Goal: Communication & Community: Answer question/provide support

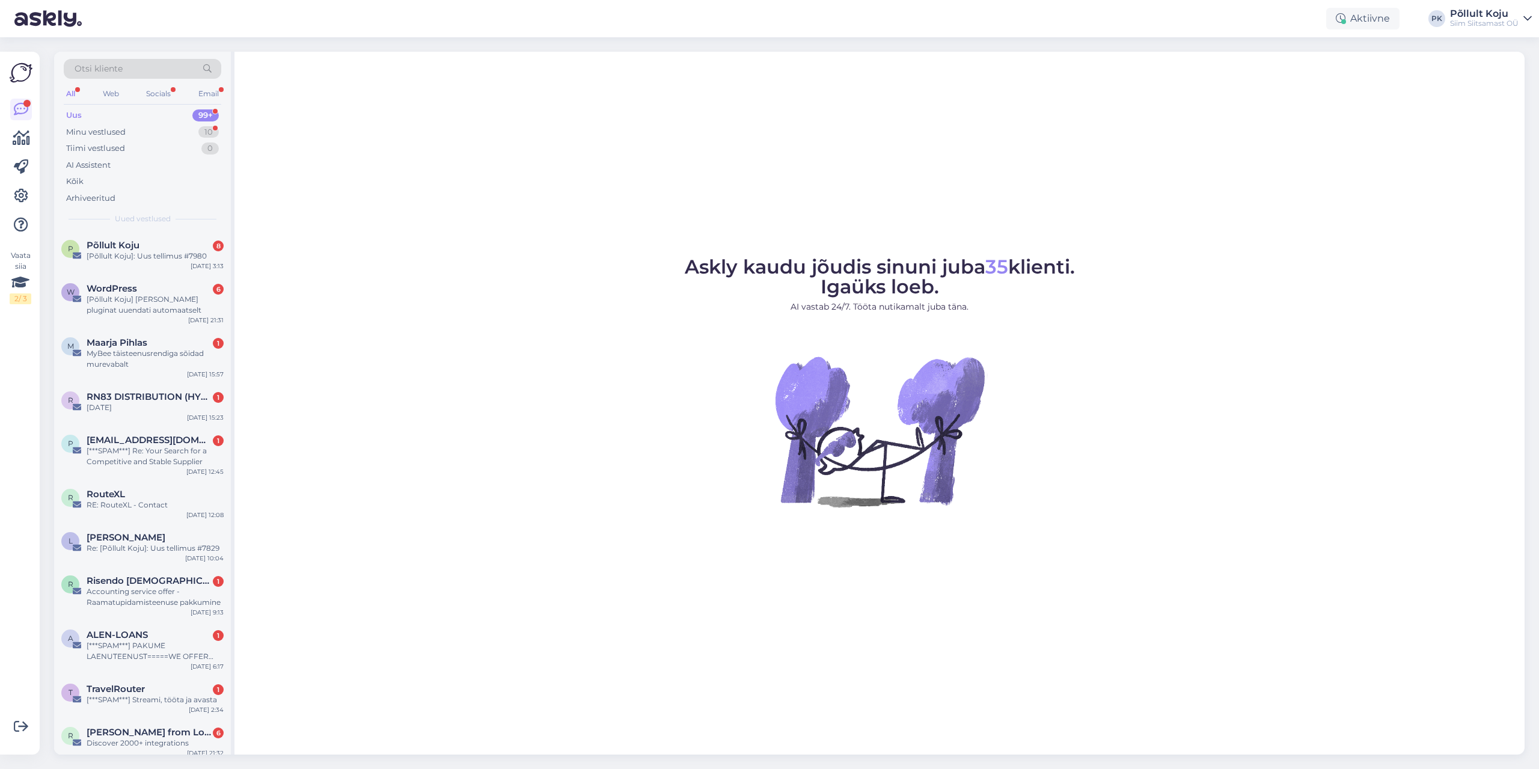
click at [156, 115] on div "Uus 99+" at bounding box center [142, 115] width 157 height 17
click at [111, 202] on div "Arhiveeritud" at bounding box center [90, 198] width 49 height 12
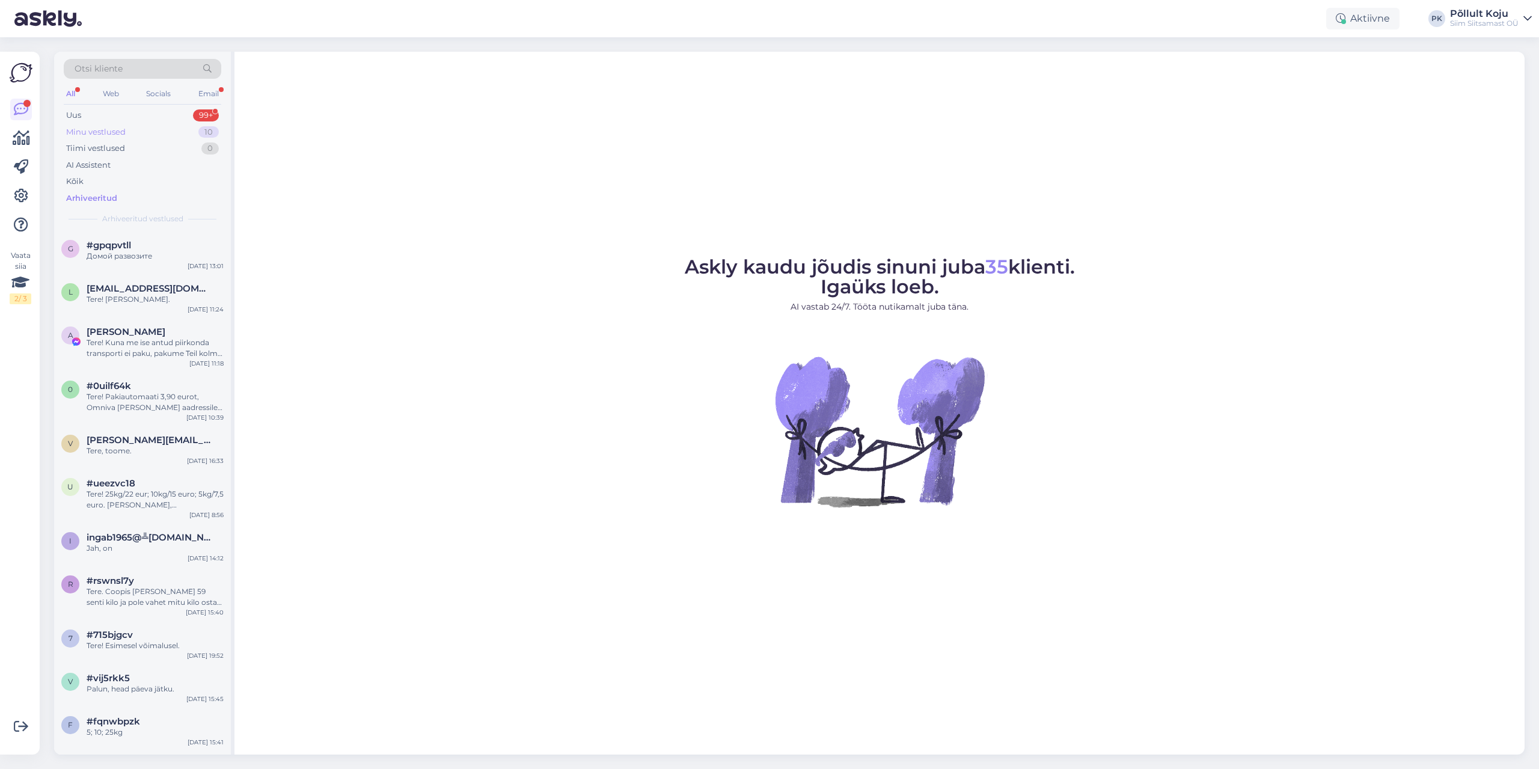
click at [106, 130] on div "Minu vestlused" at bounding box center [96, 132] width 60 height 12
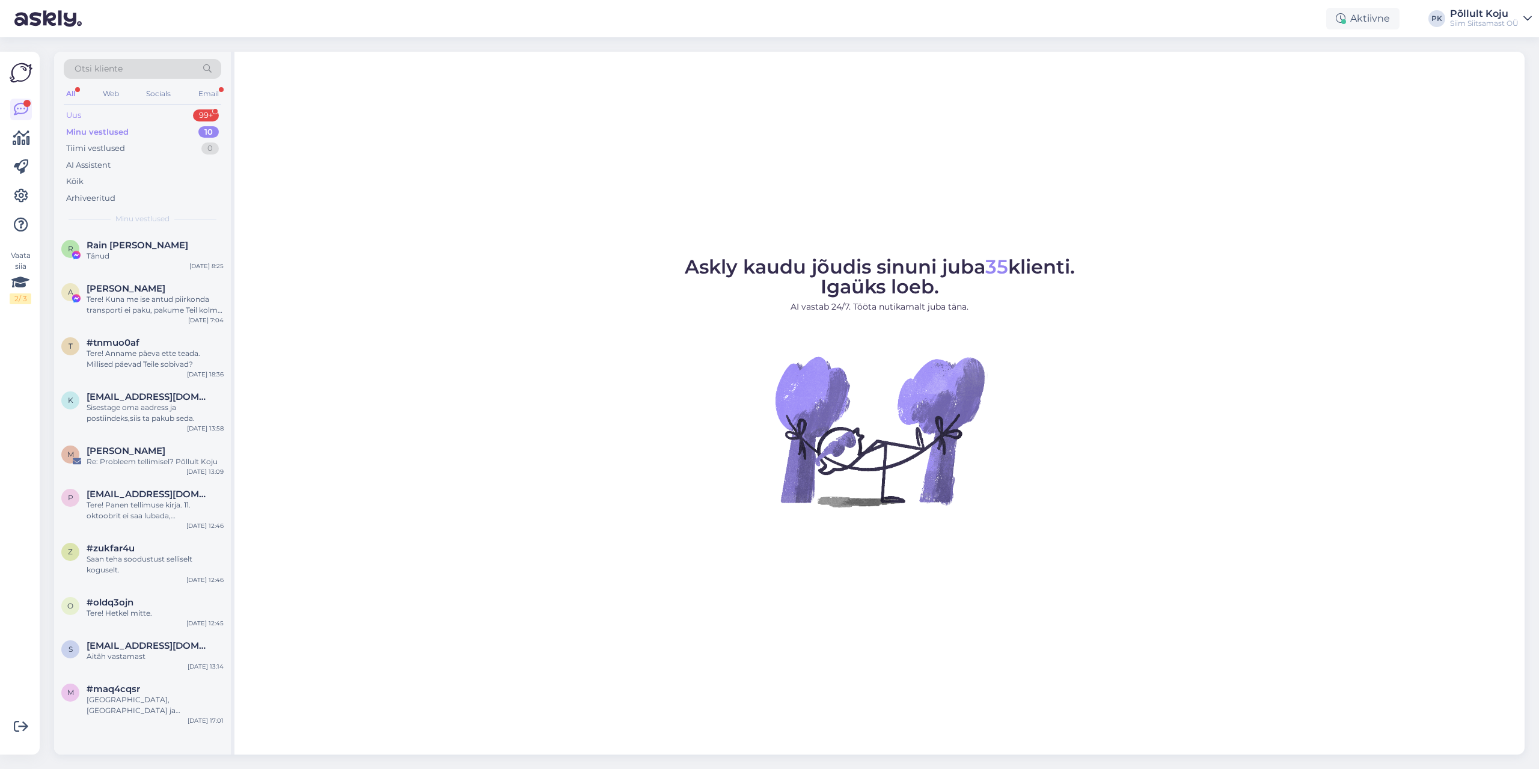
click at [109, 114] on div "Uus 99+" at bounding box center [142, 115] width 157 height 17
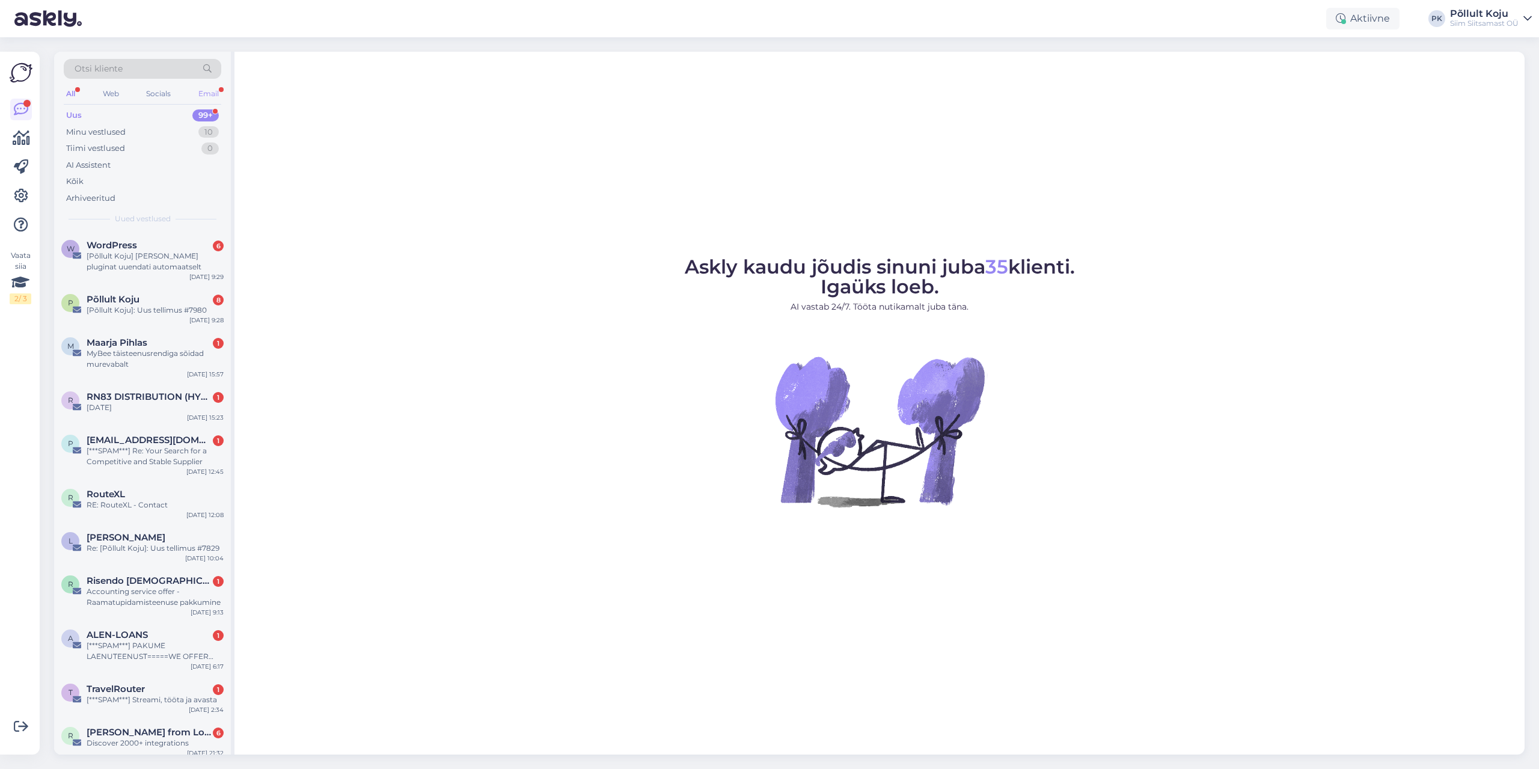
click at [216, 91] on div "Email" at bounding box center [208, 94] width 25 height 16
click at [109, 96] on div "Web" at bounding box center [110, 94] width 21 height 16
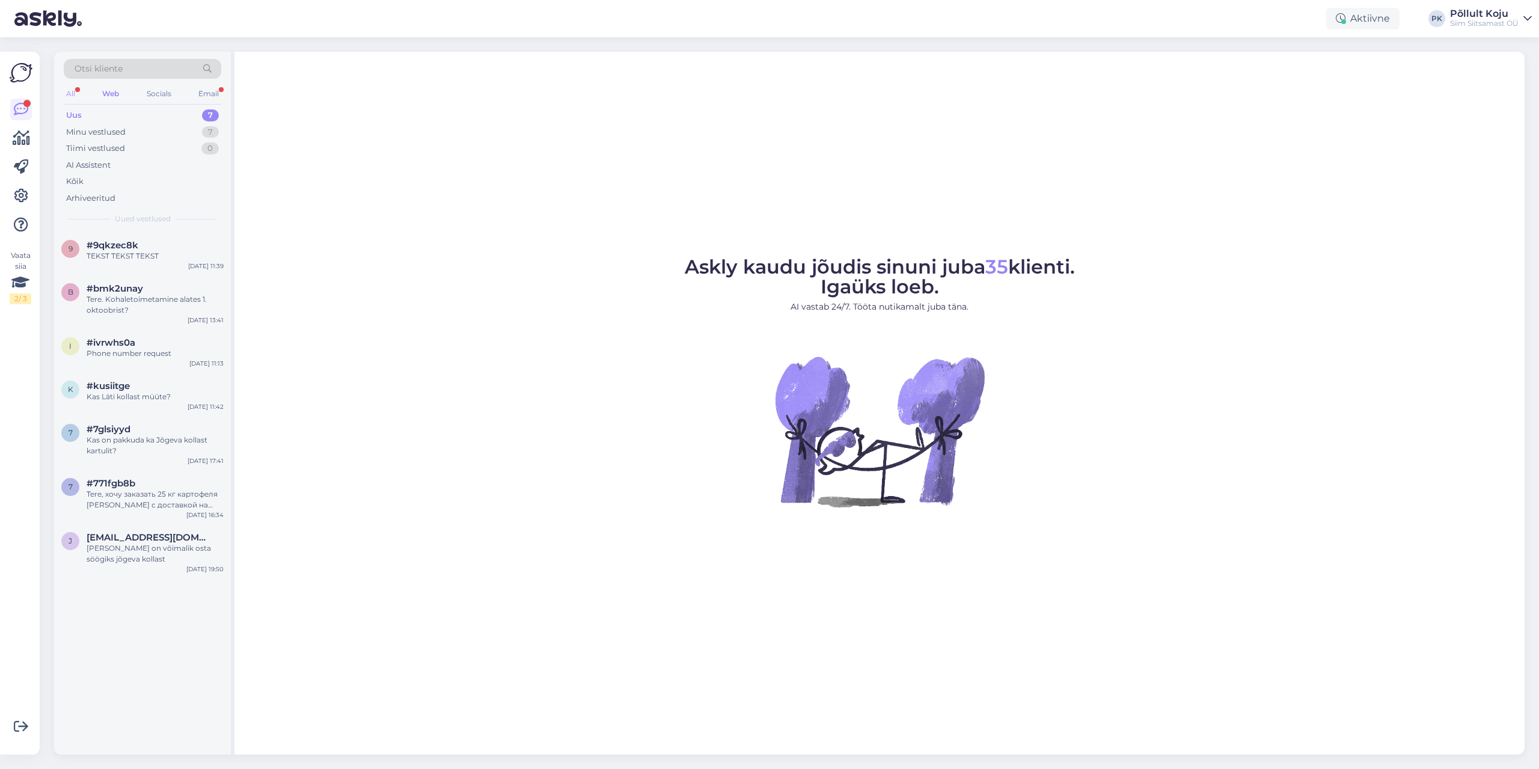
click at [66, 94] on div "All" at bounding box center [71, 94] width 14 height 16
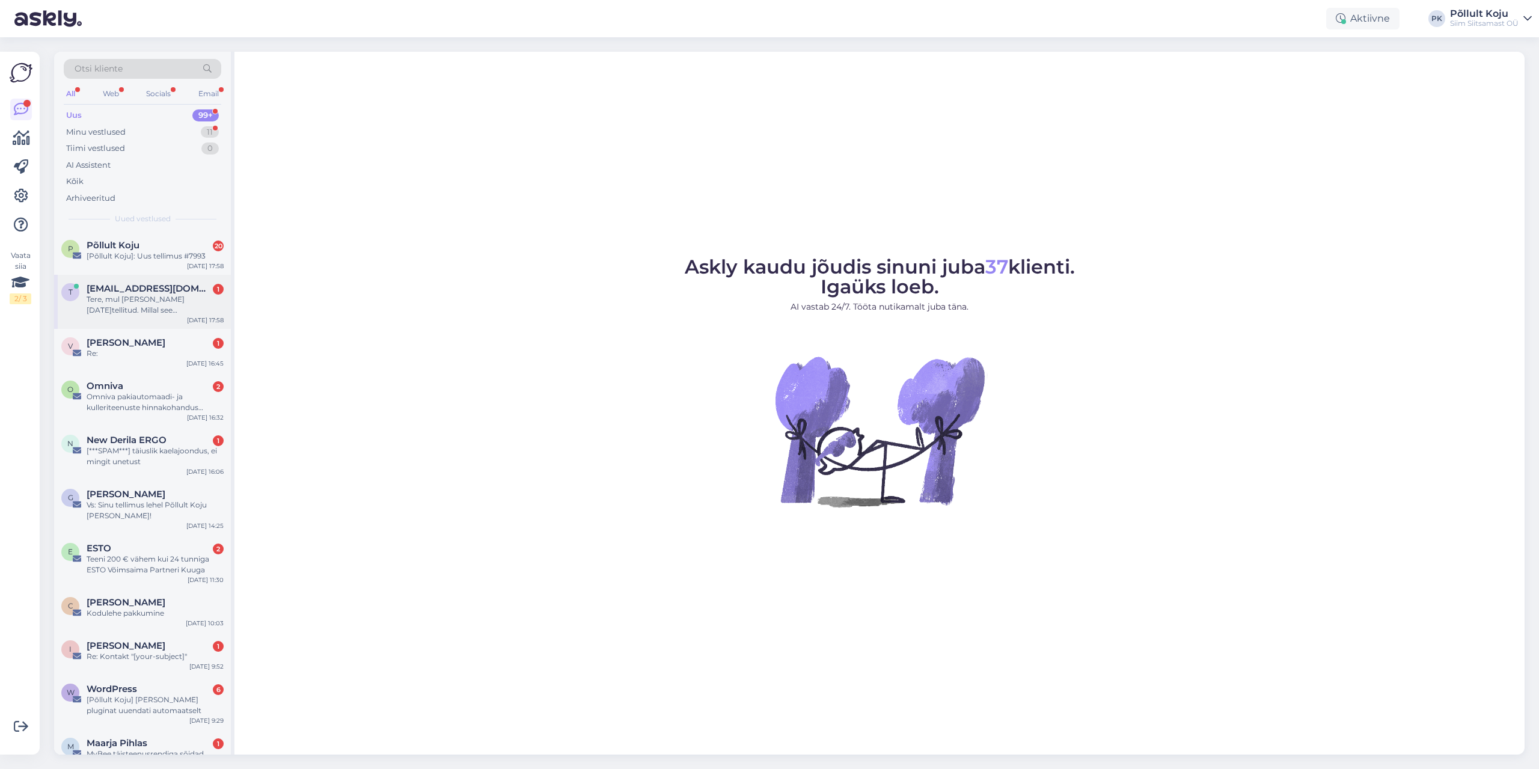
click at [144, 314] on div "Tere, mul [PERSON_NAME] [DATE]tellitud. Millal see [GEOGRAPHIC_DATA] jõuab?" at bounding box center [155, 305] width 137 height 22
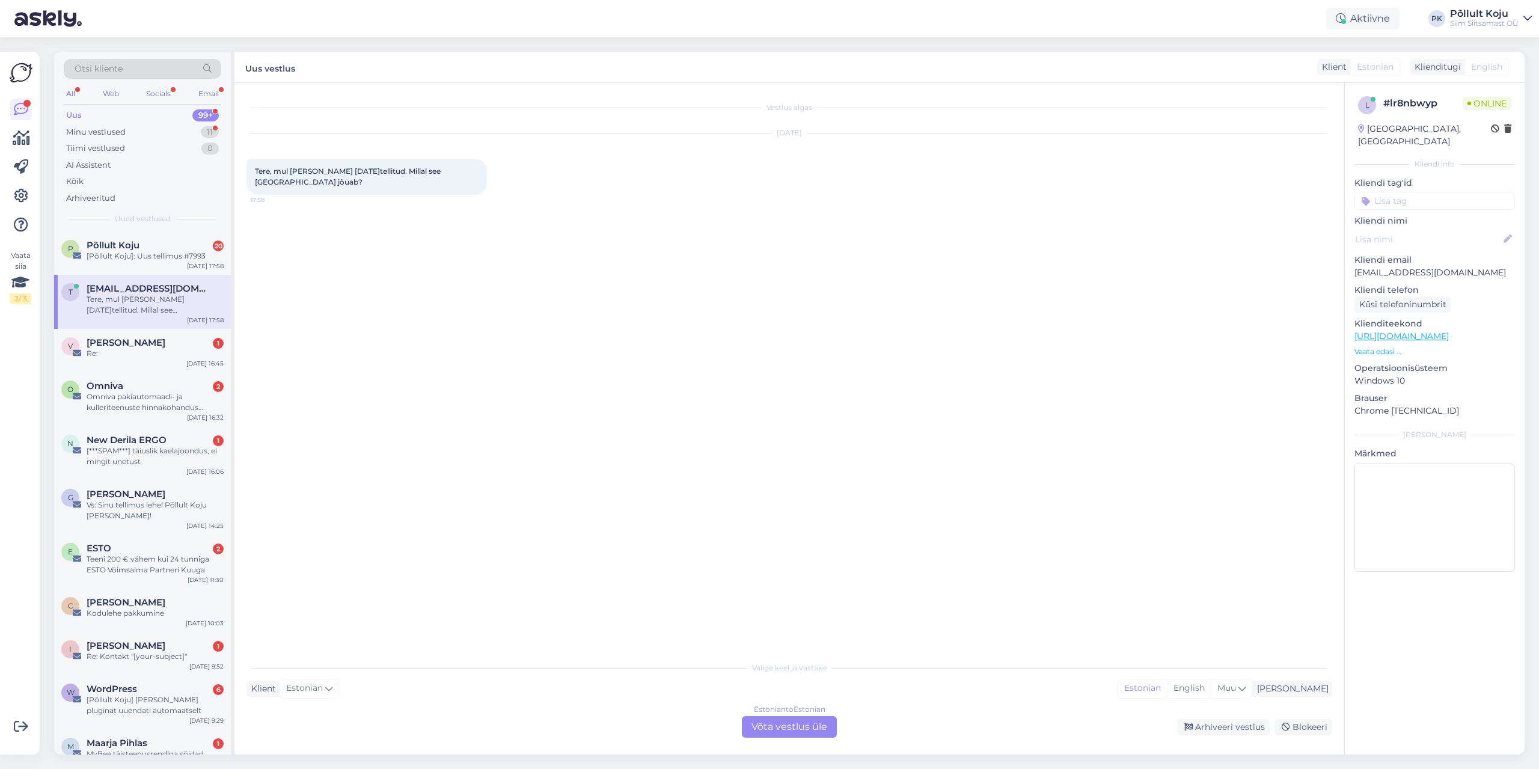
click at [752, 731] on div "Estonian to Estonian Võta vestlus üle" at bounding box center [789, 727] width 95 height 22
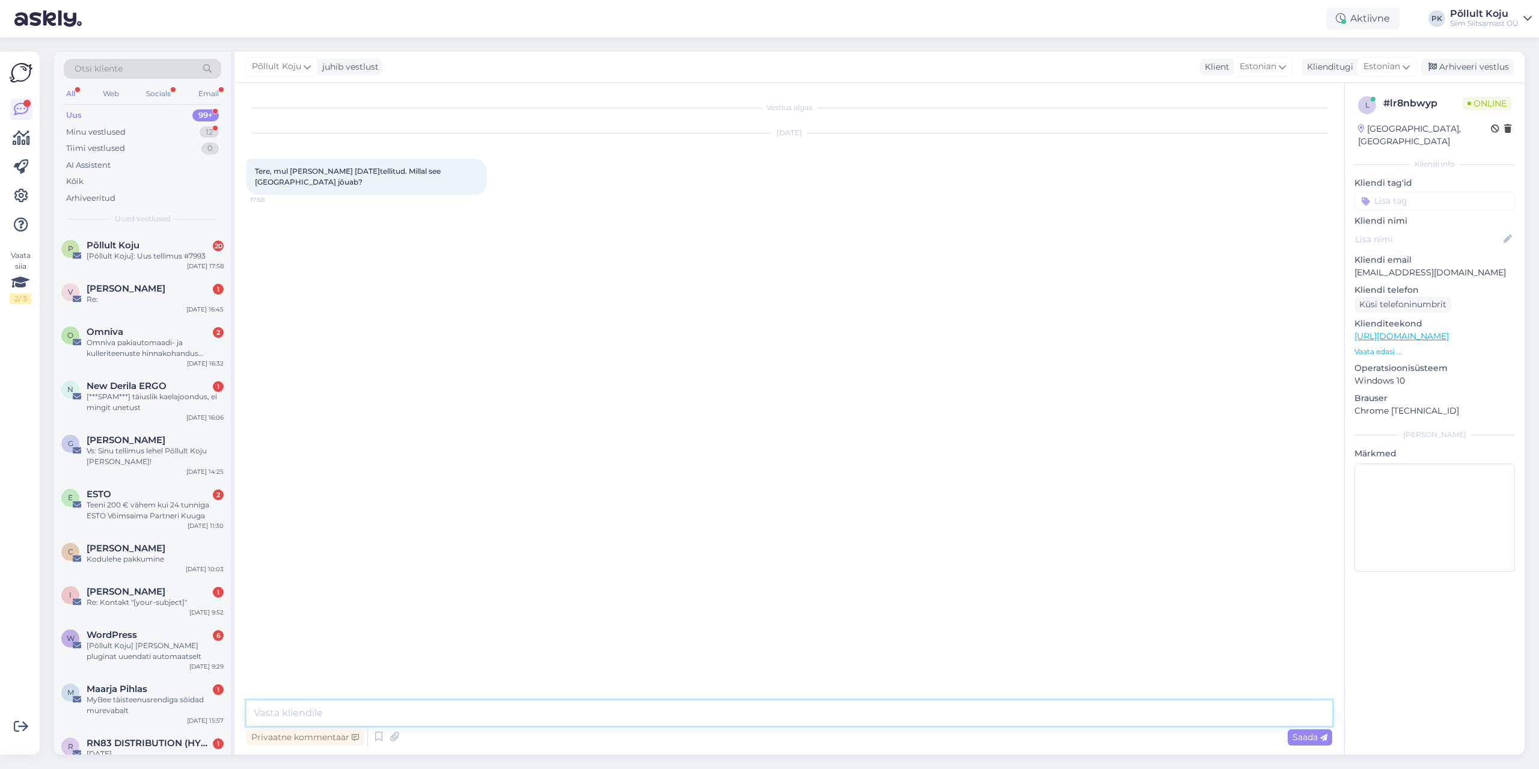
click at [466, 715] on textarea at bounding box center [788, 712] width 1085 height 25
type textarea "Tere!"
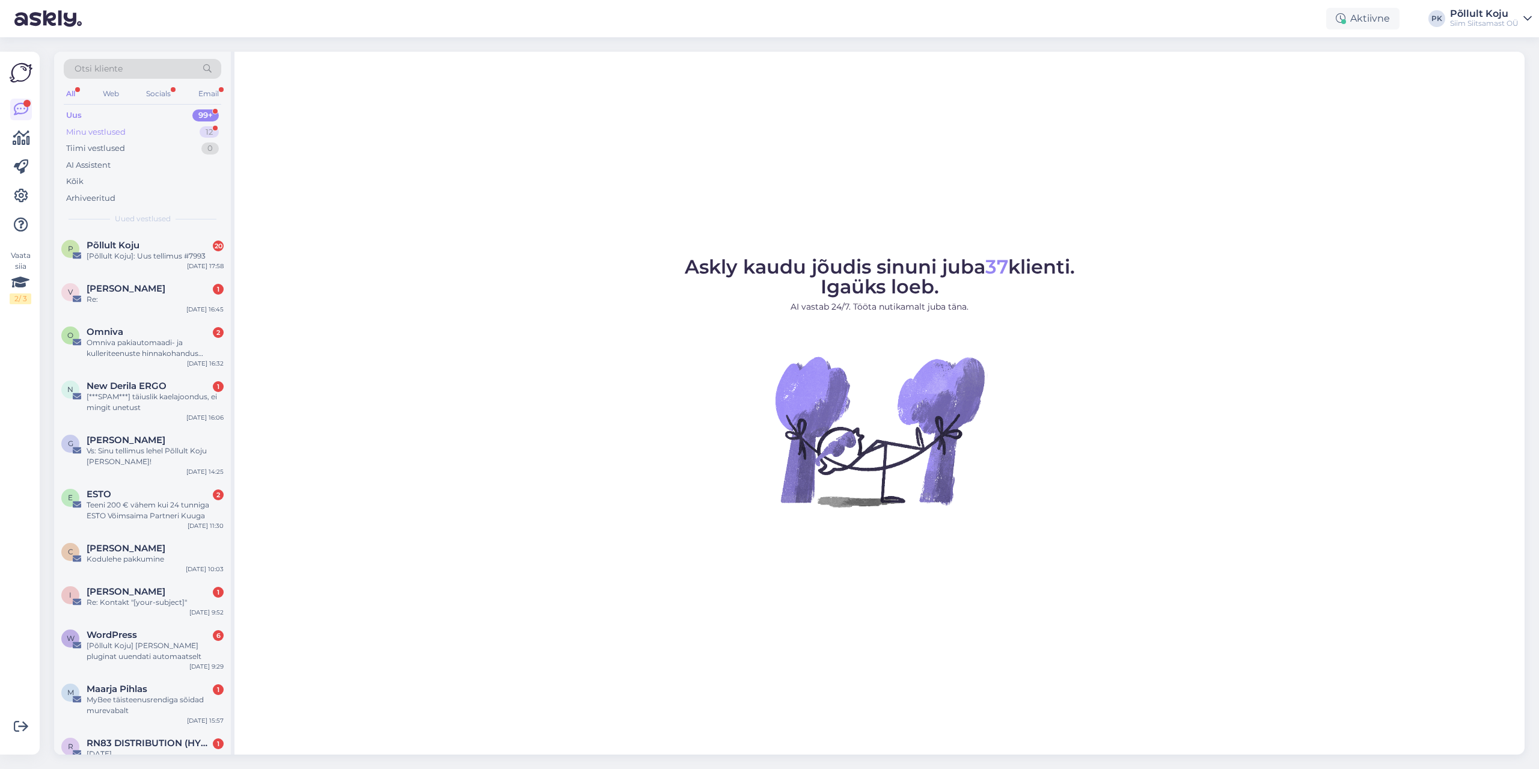
click at [171, 136] on div "Minu vestlused 12" at bounding box center [142, 132] width 157 height 17
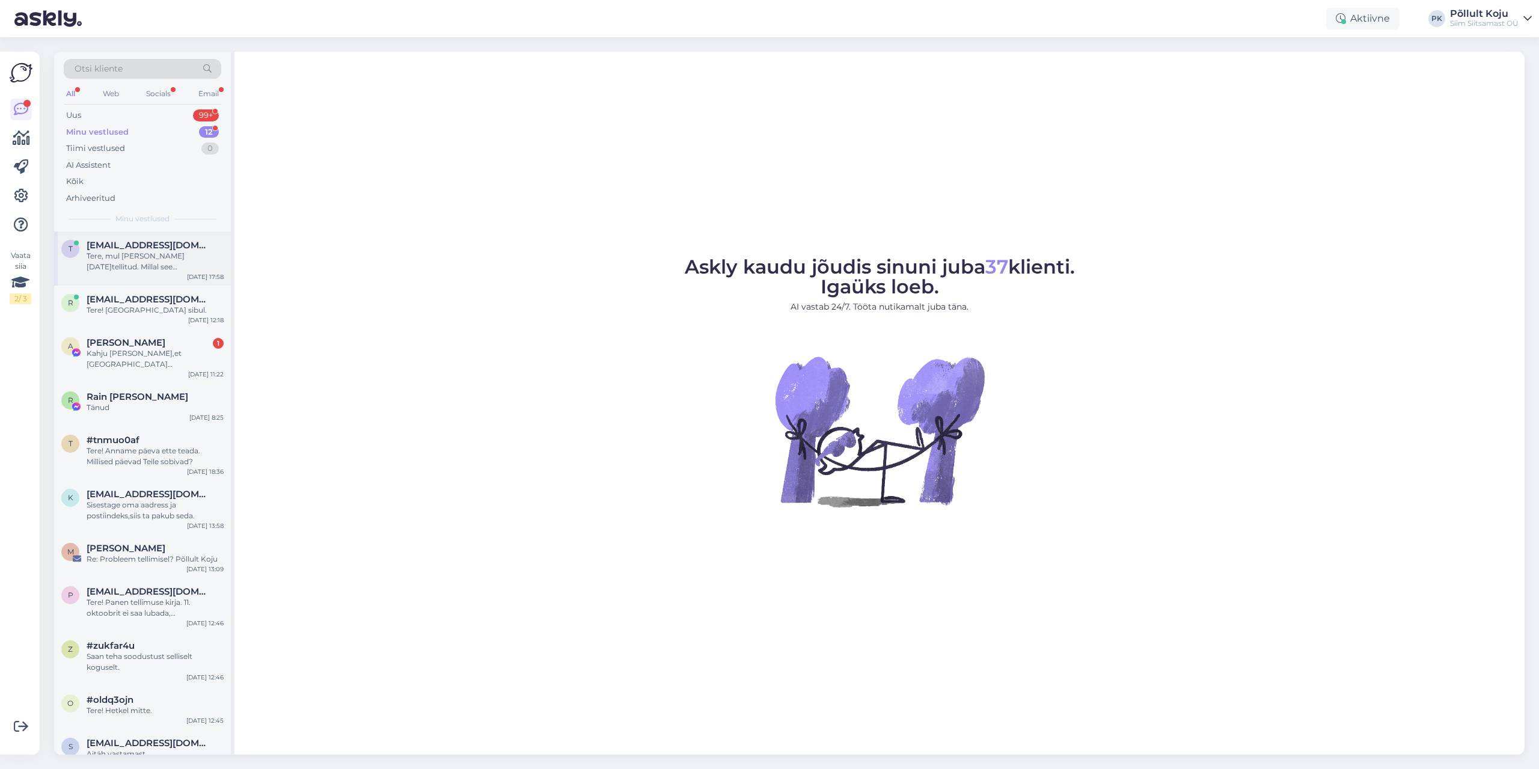
click at [157, 260] on div "Tere, mul [PERSON_NAME] [DATE]tellitud. Millal see [GEOGRAPHIC_DATA] jõuab?" at bounding box center [155, 262] width 137 height 22
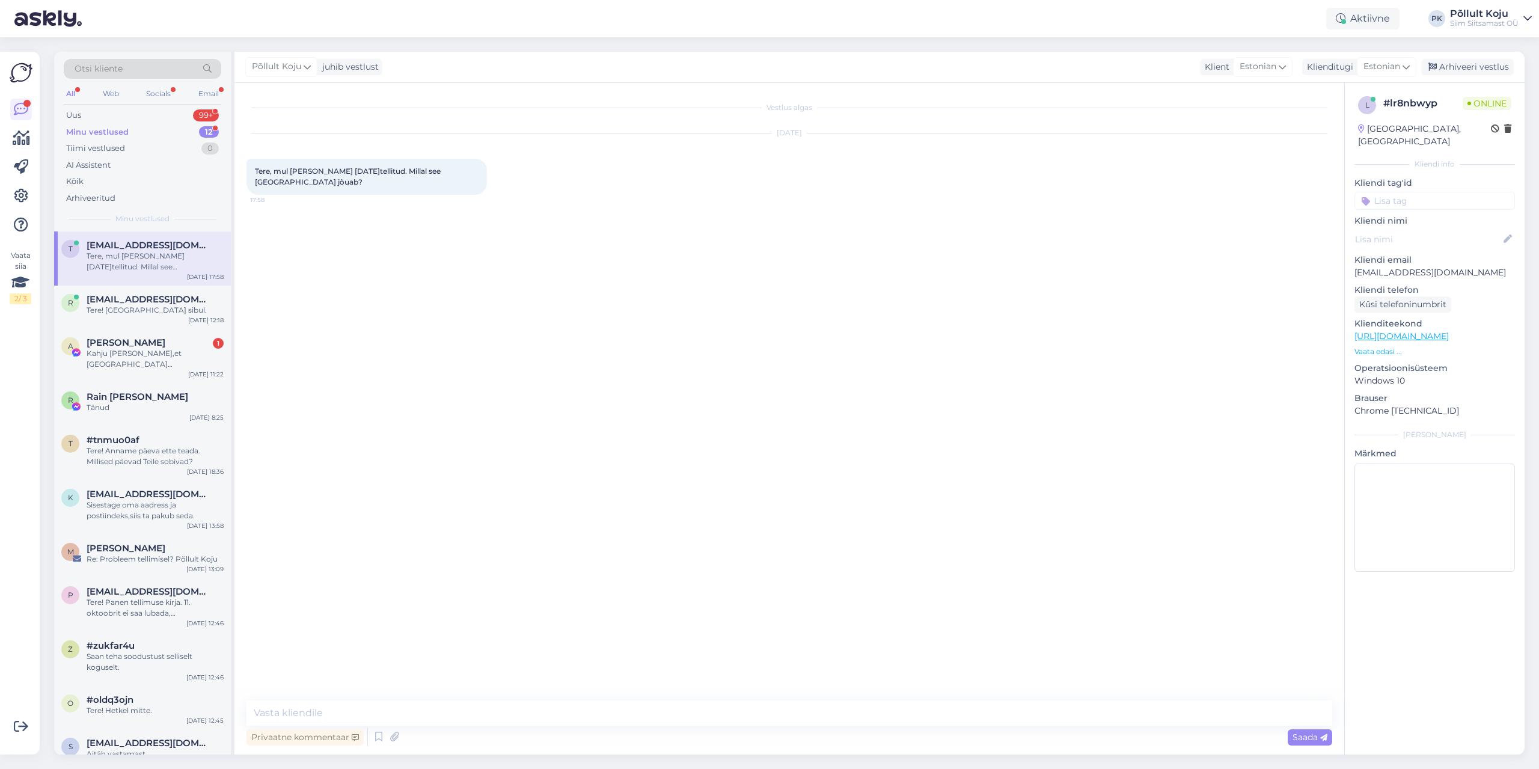
click at [403, 700] on div "Vestlus algas Sep 30 2025 Tere, mul kaup 19 sept.tellitud. Millal see Pärnumaal…" at bounding box center [788, 418] width 1109 height 671
click at [398, 707] on textarea at bounding box center [788, 712] width 1085 height 25
type textarea "Tere! Kojuvedu algab [GEOGRAPHIC_DATA]."
type textarea "Kui tellisite pakiautomaati, paneme paki homme [PERSON_NAME]."
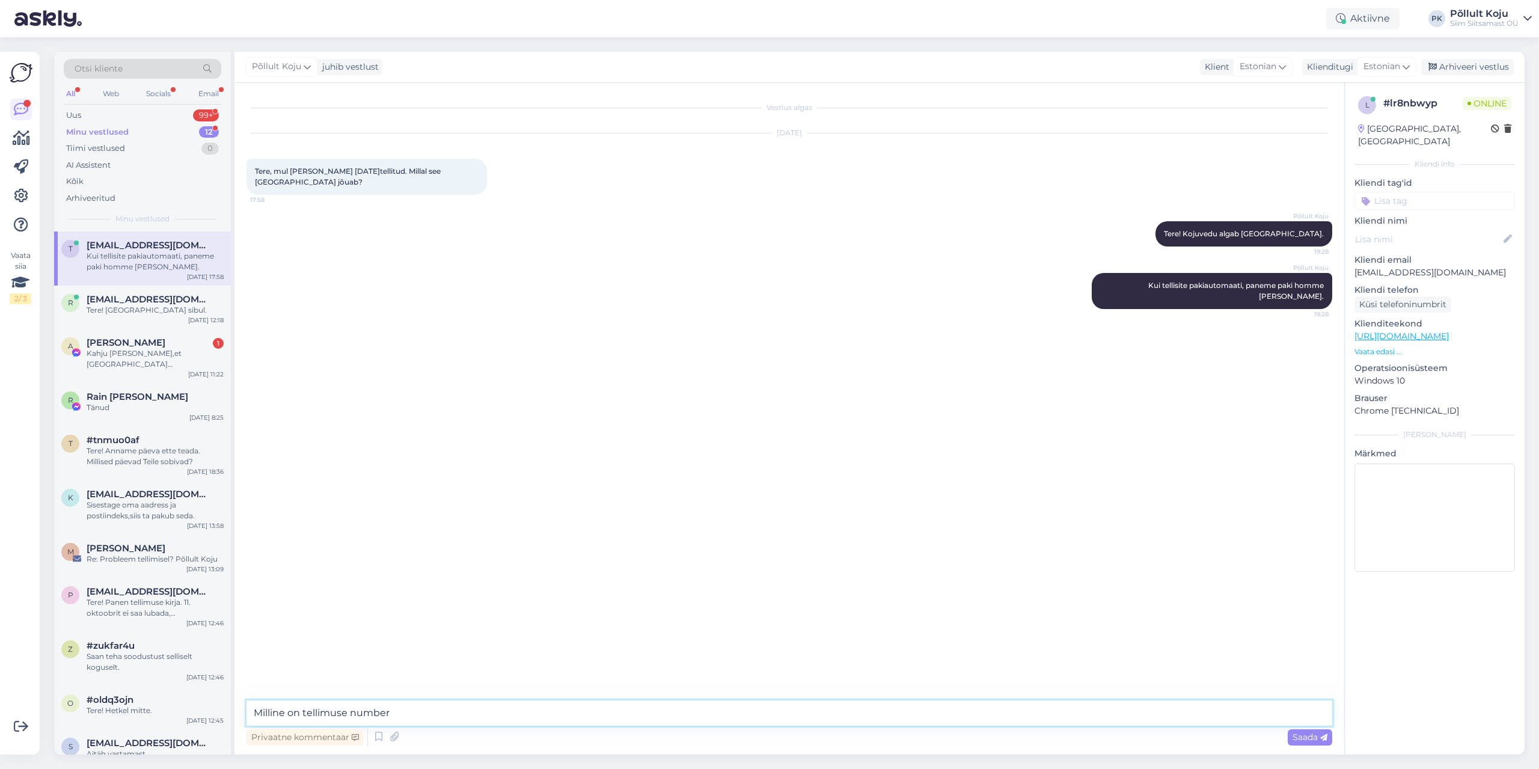
type textarea "Milline on tellimuse number?"
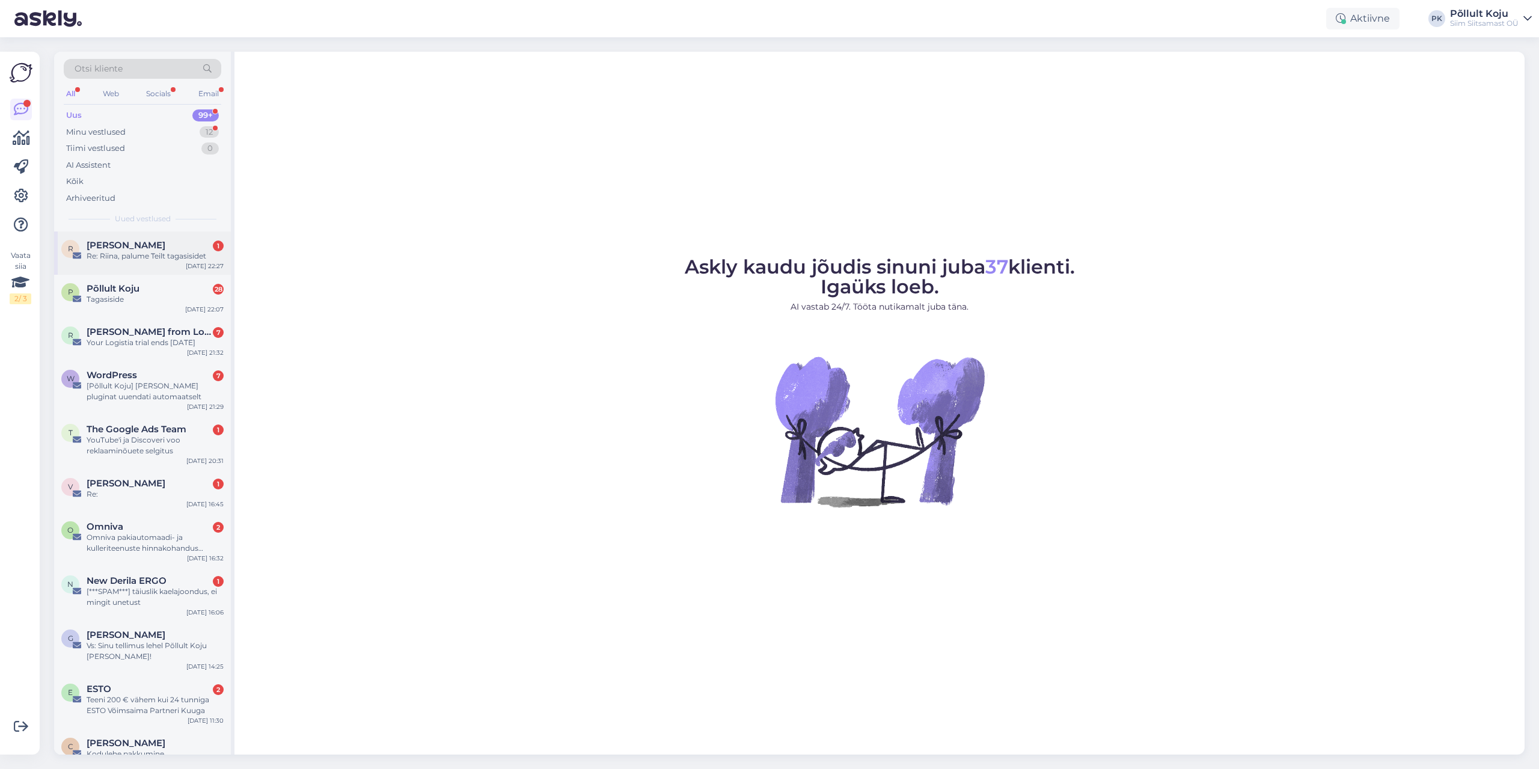
click at [119, 249] on span "[PERSON_NAME]" at bounding box center [126, 245] width 79 height 11
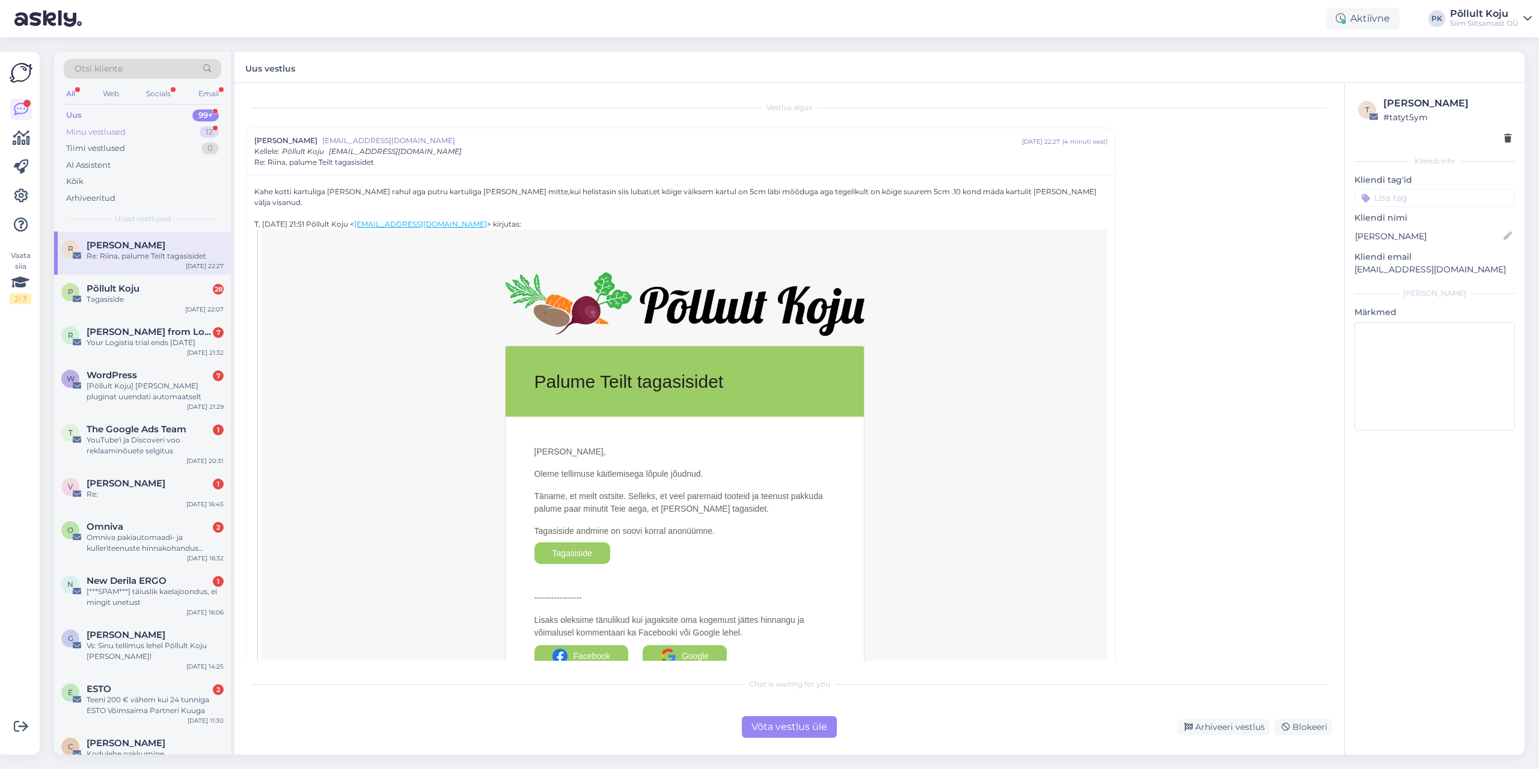
click at [116, 127] on div "Minu vestlused" at bounding box center [96, 132] width 60 height 12
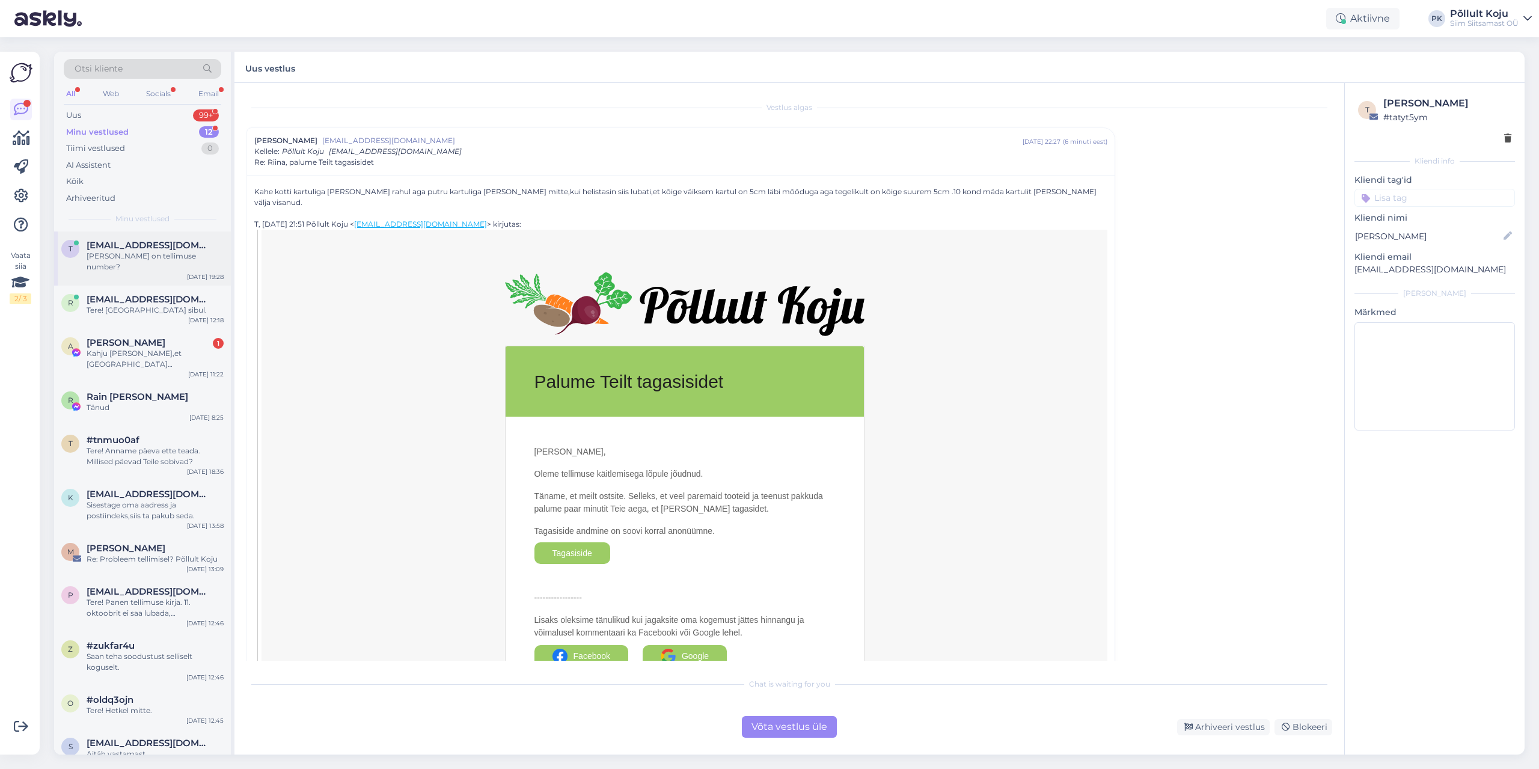
click at [144, 246] on span "[EMAIL_ADDRESS][DOMAIN_NAME]" at bounding box center [149, 245] width 125 height 11
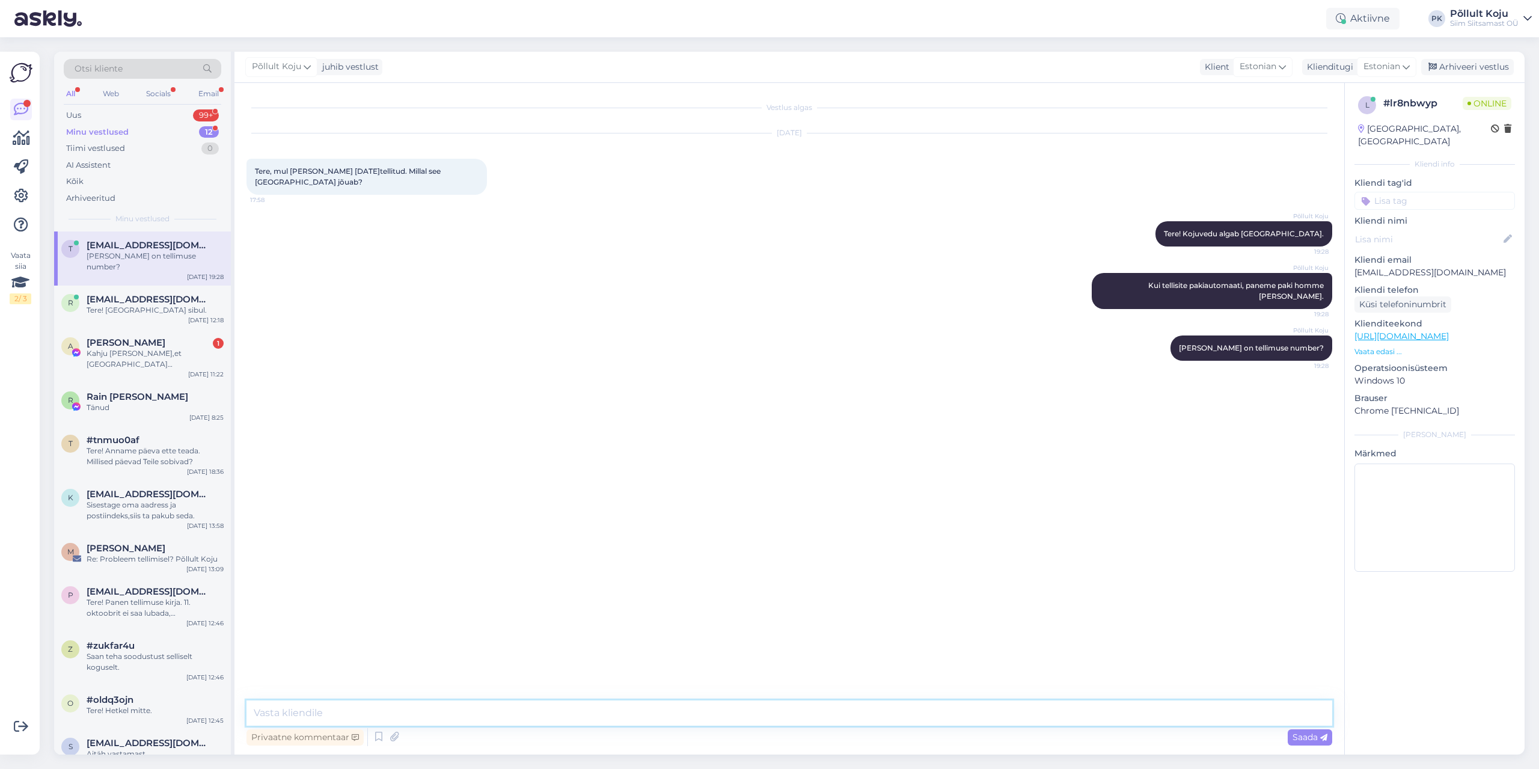
click at [527, 718] on textarea at bounding box center [788, 712] width 1085 height 25
type textarea "Tere! Leidsin juba tellimuse. Tegelen Teie tellimusega esimesel võimalusel, ann…"
click at [1310, 731] on span "Saada" at bounding box center [1309, 736] width 35 height 11
